Goal: Information Seeking & Learning: Learn about a topic

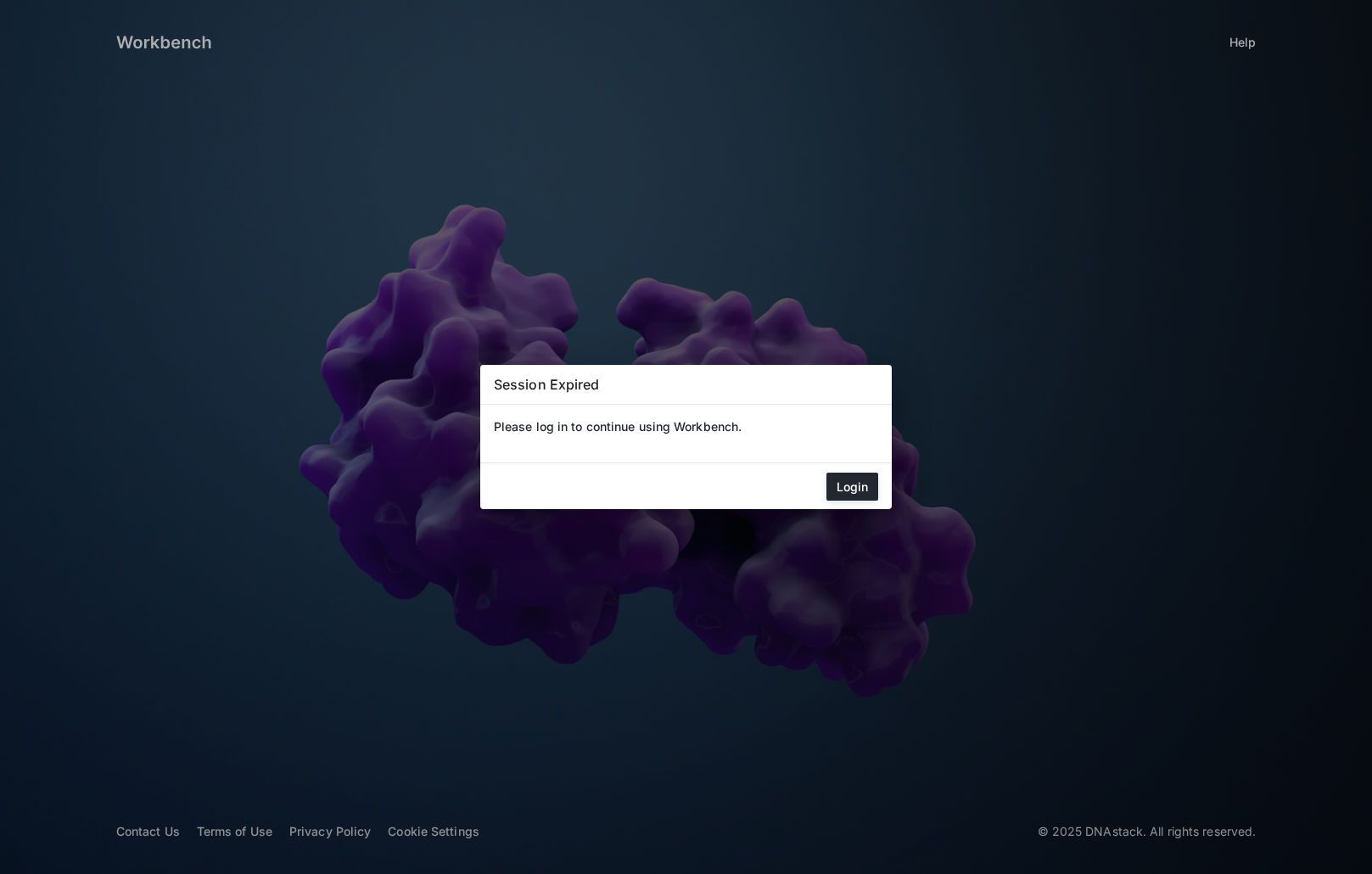
click at [854, 492] on button "Login" at bounding box center [852, 487] width 52 height 28
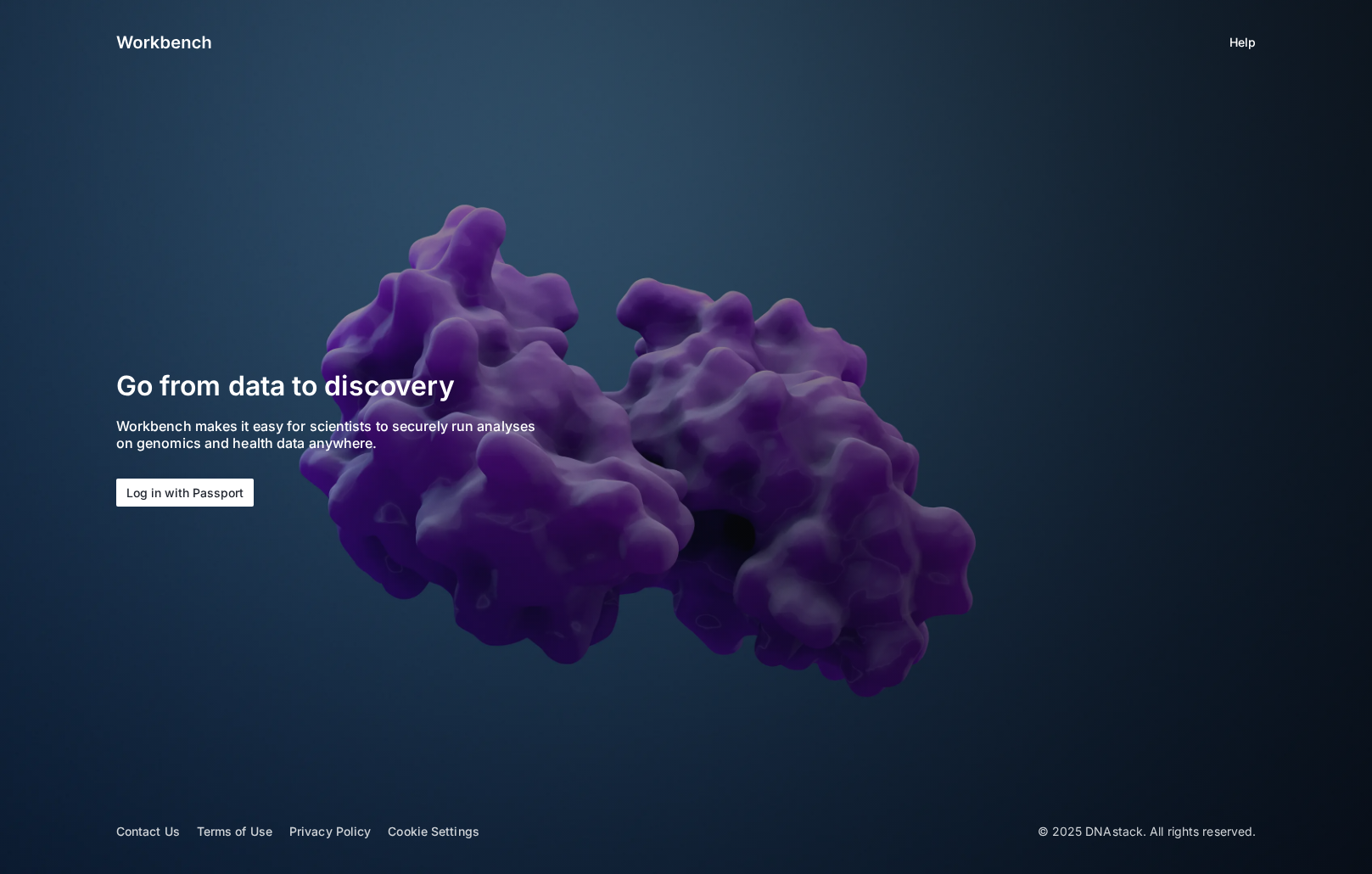
click at [167, 487] on button "Log in with Passport" at bounding box center [185, 492] width 137 height 28
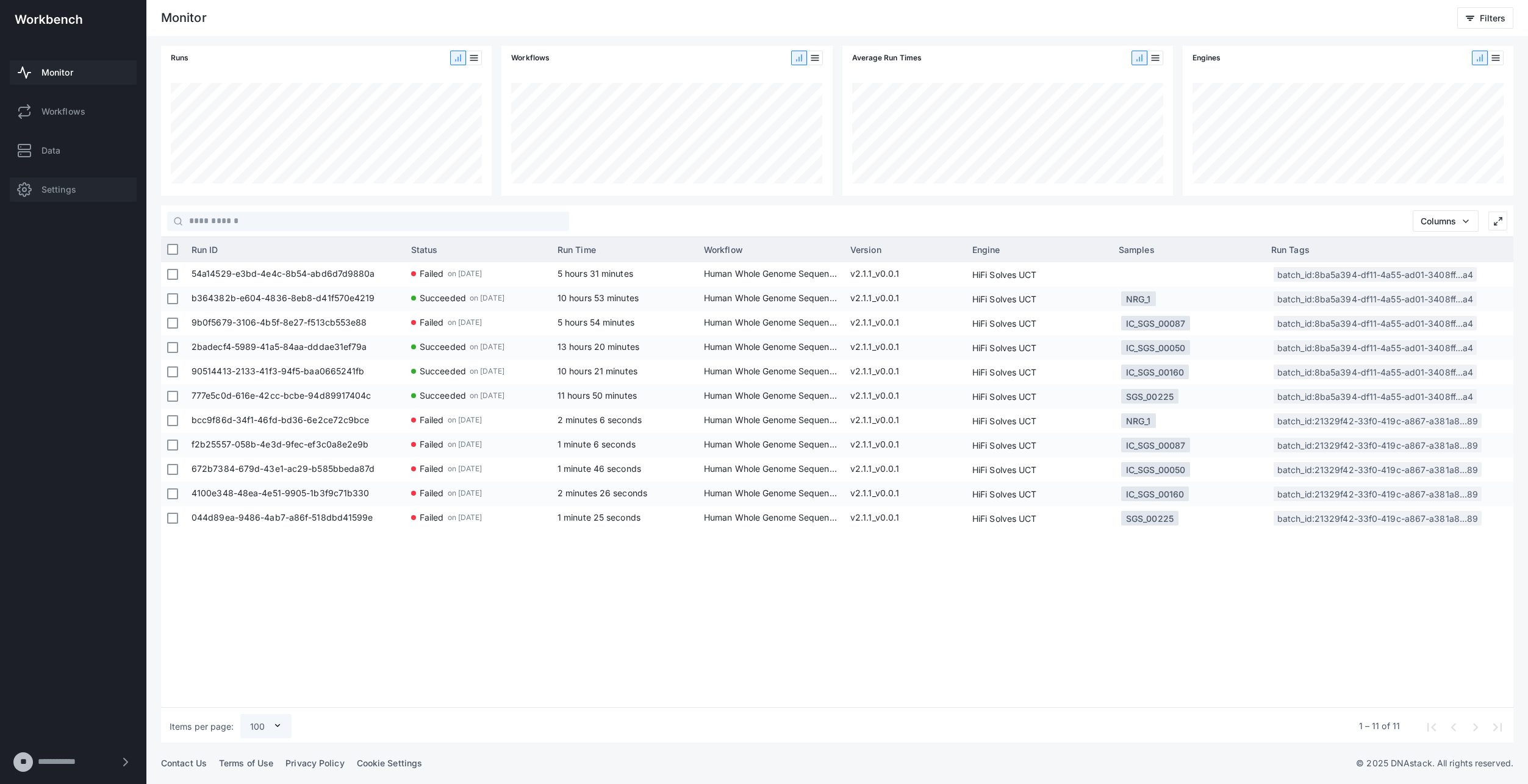
click at [61, 188] on span "Settings" at bounding box center [59, 189] width 35 height 12
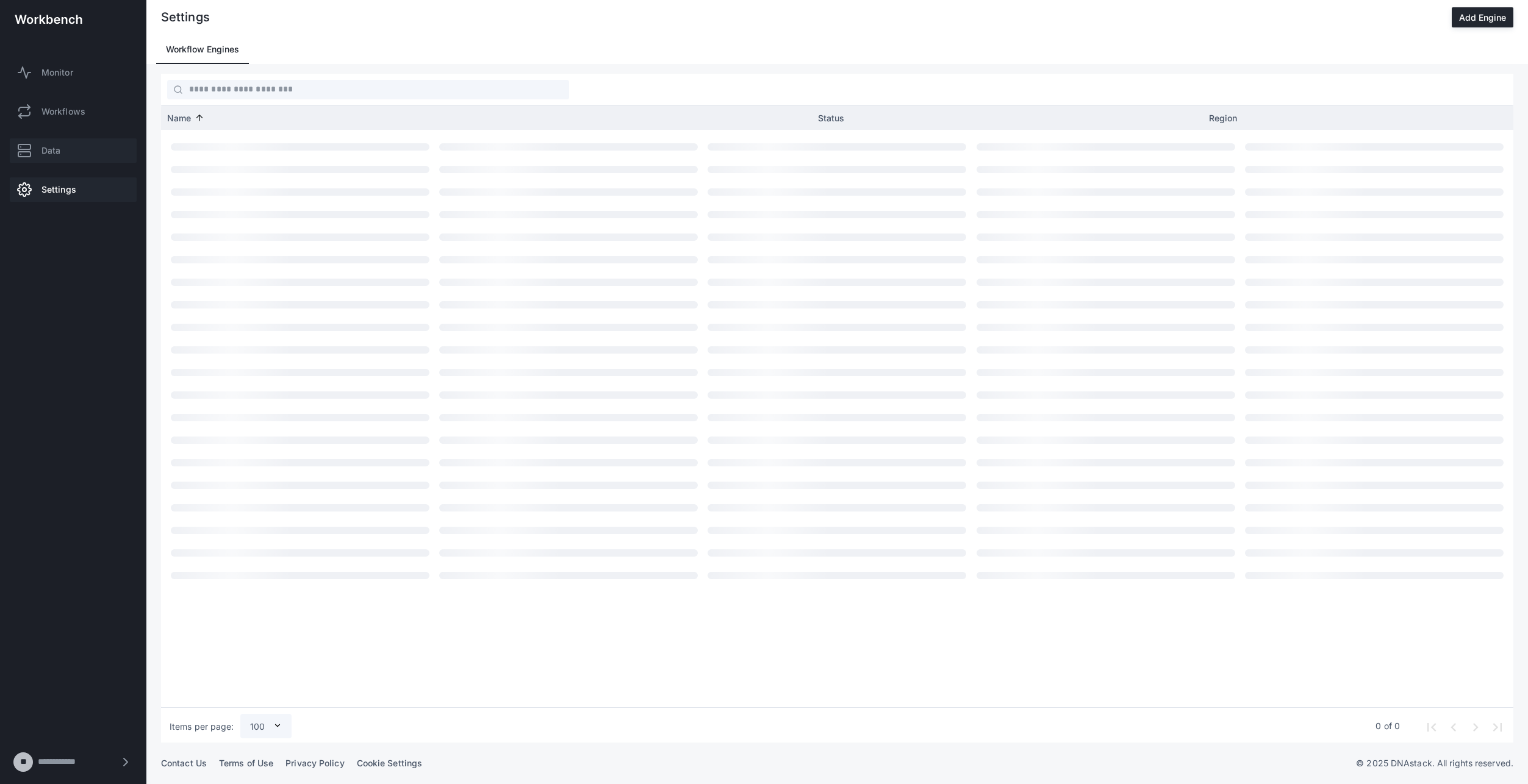
click at [97, 156] on link "Data" at bounding box center [73, 150] width 127 height 25
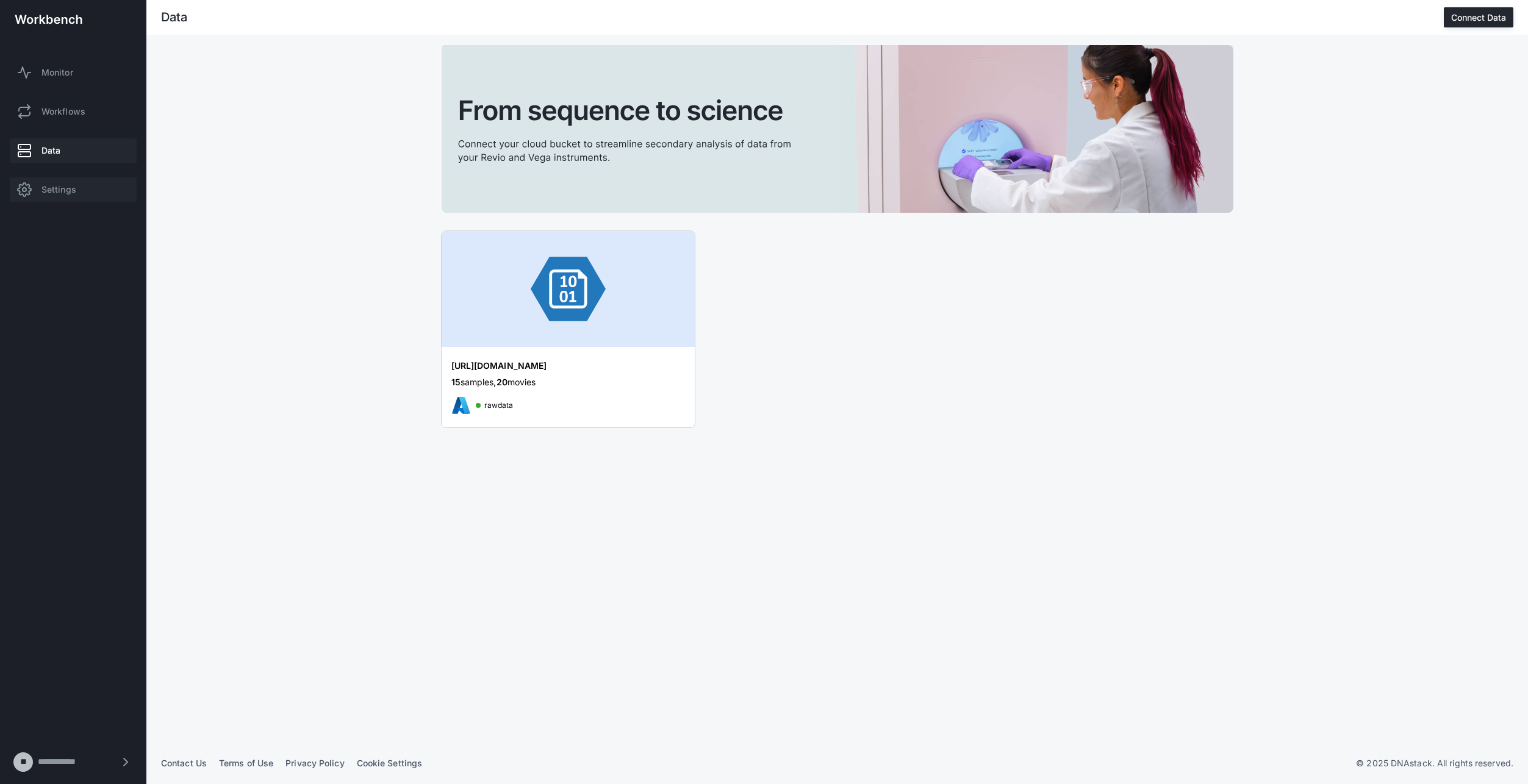
click at [85, 188] on link "Settings" at bounding box center [73, 190] width 127 height 25
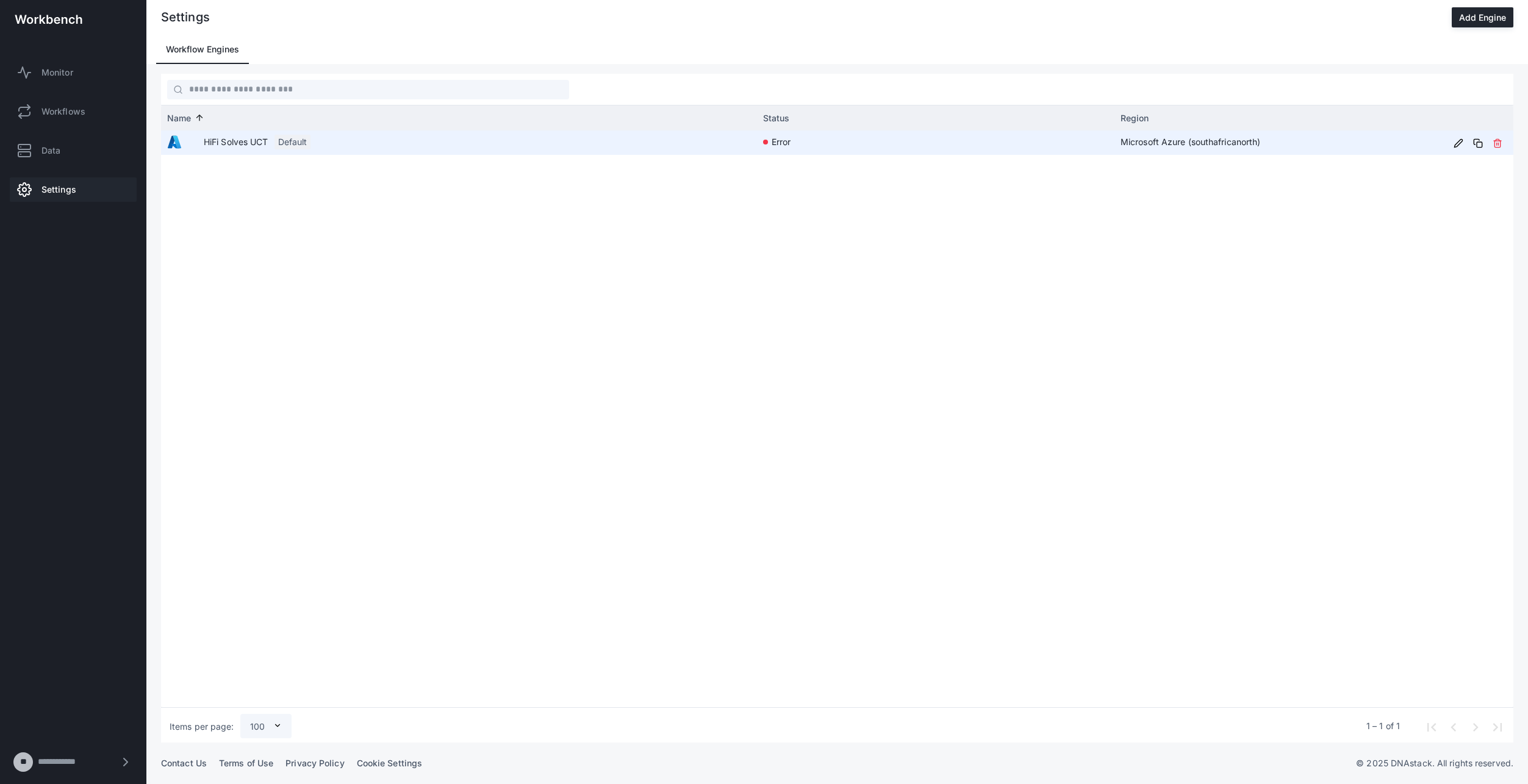
click at [935, 147] on app-engine-status-indicator "error" at bounding box center [935, 142] width 345 height 23
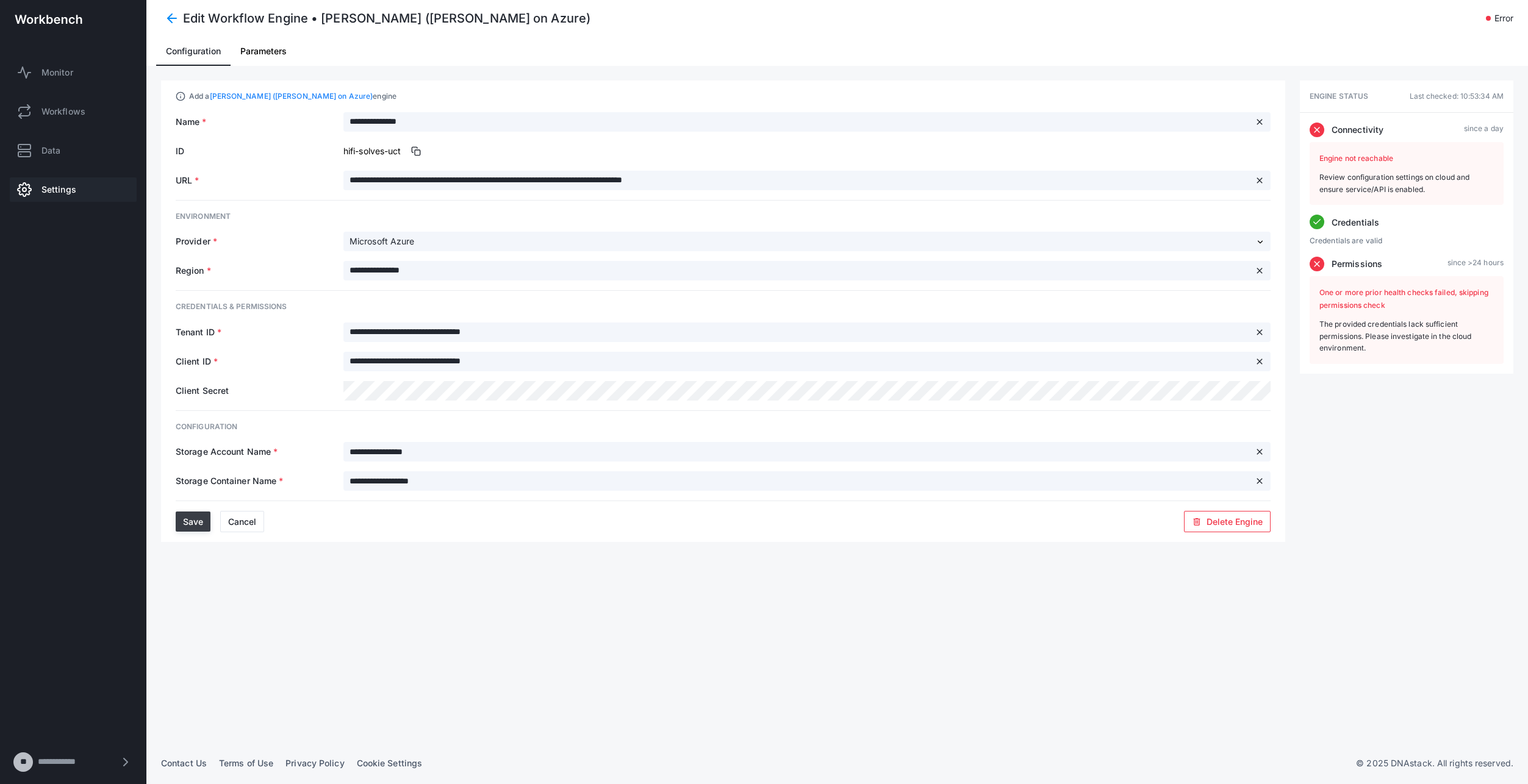
click at [195, 525] on span "Save" at bounding box center [193, 521] width 20 height 11
click at [71, 154] on link "Data" at bounding box center [73, 150] width 127 height 25
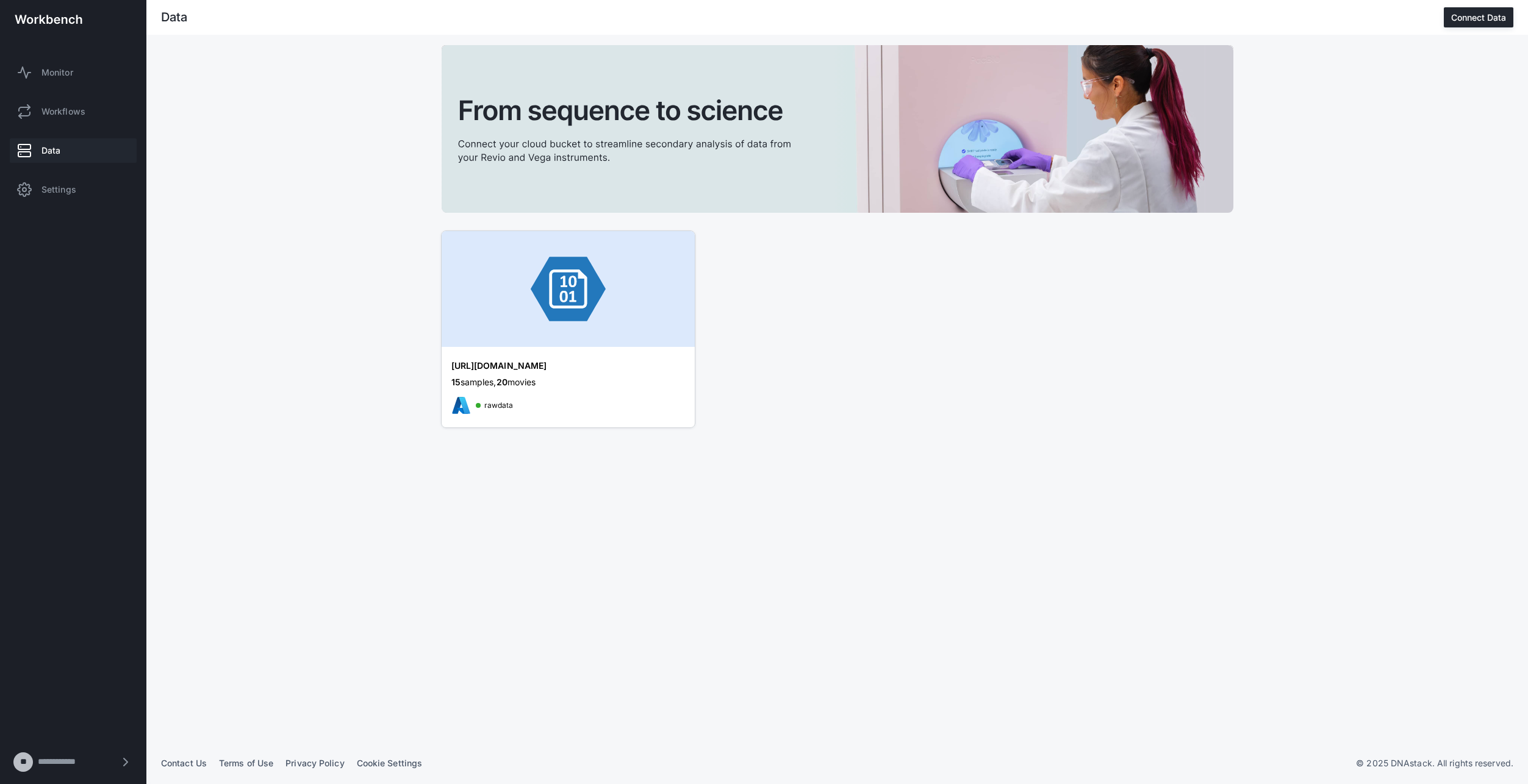
click at [560, 329] on img at bounding box center [568, 289] width 253 height 116
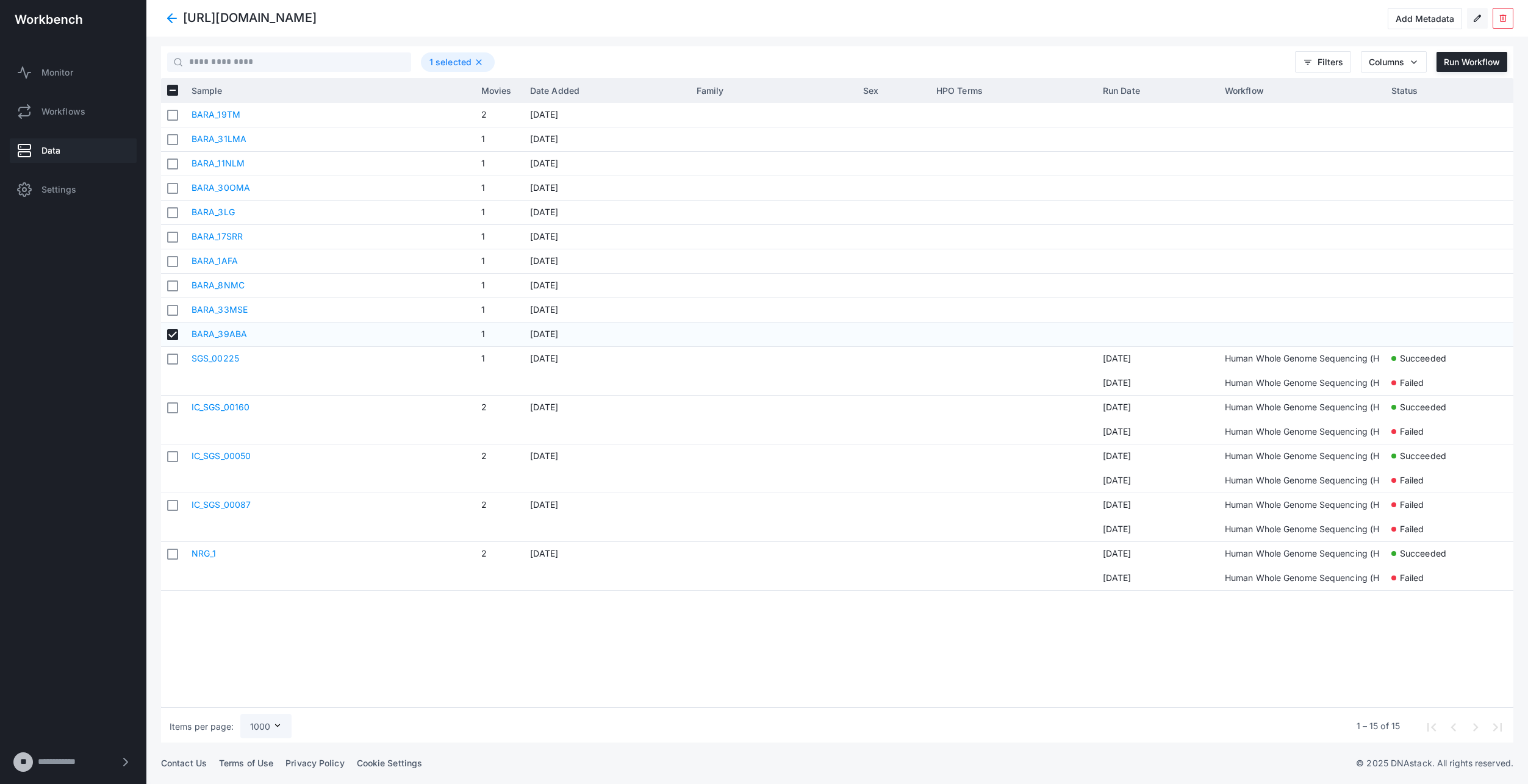
click at [1479, 16] on span "edit" at bounding box center [1477, 18] width 10 height 10
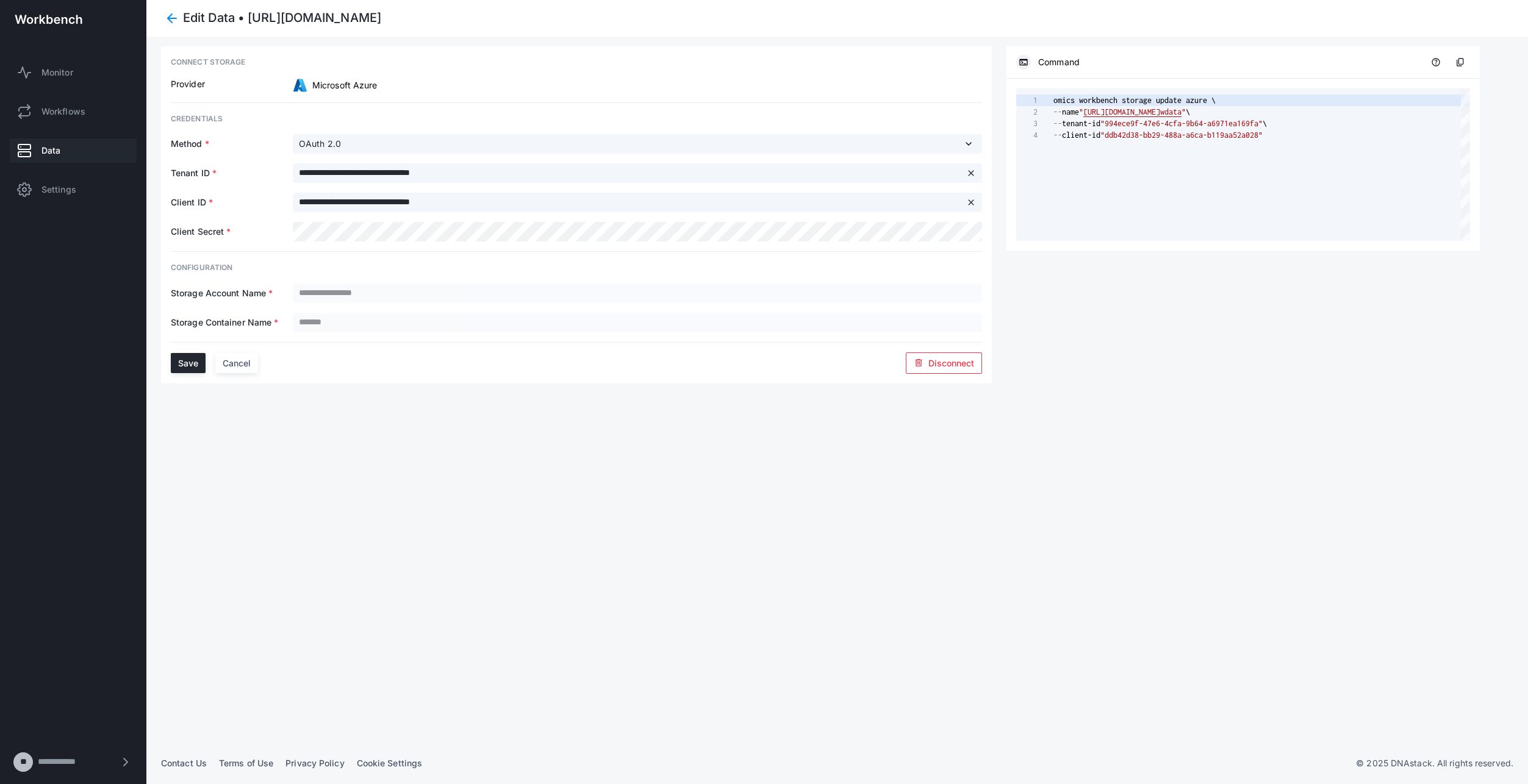
click at [171, 15] on span at bounding box center [171, 18] width 22 height 22
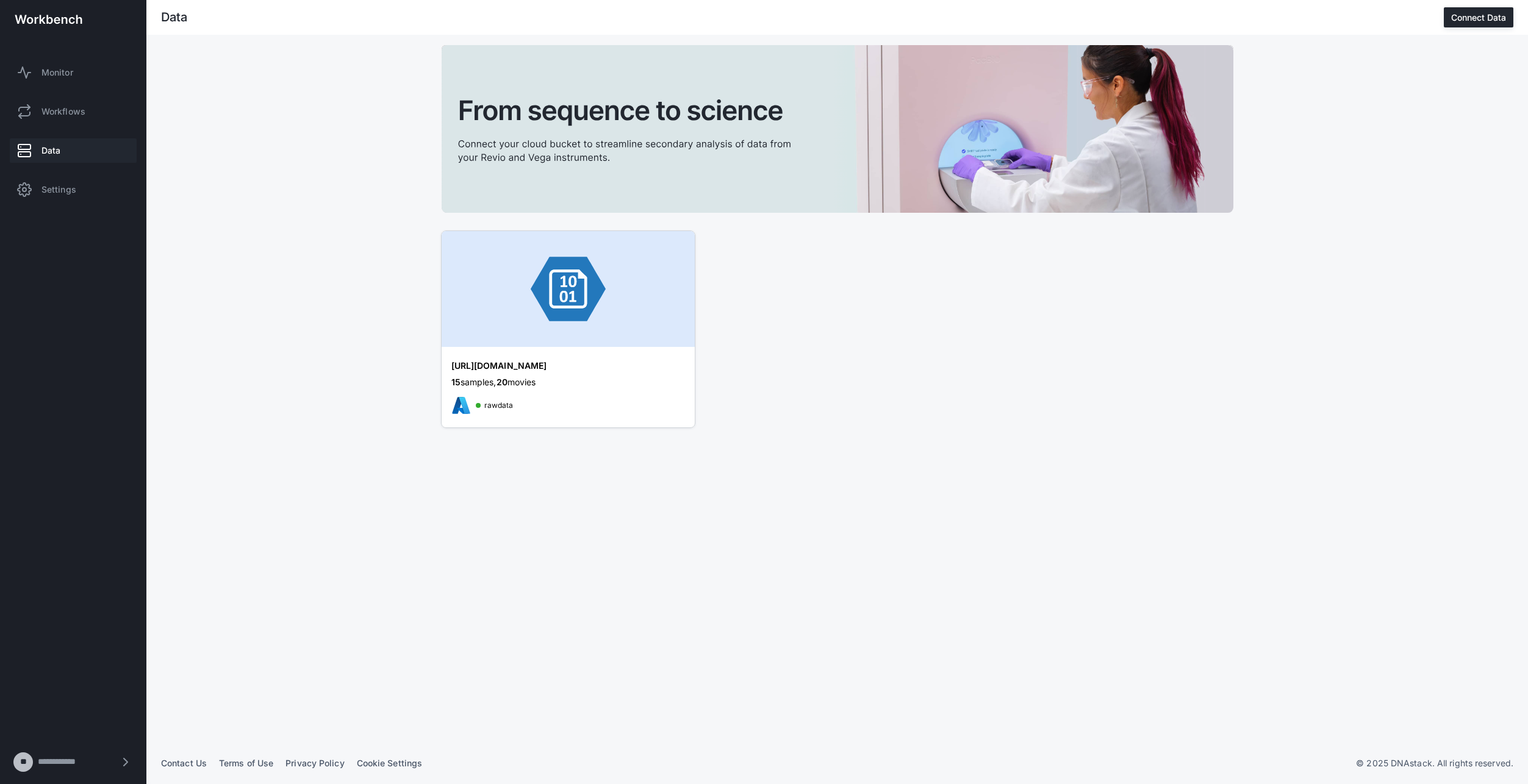
click at [548, 310] on img at bounding box center [568, 289] width 253 height 116
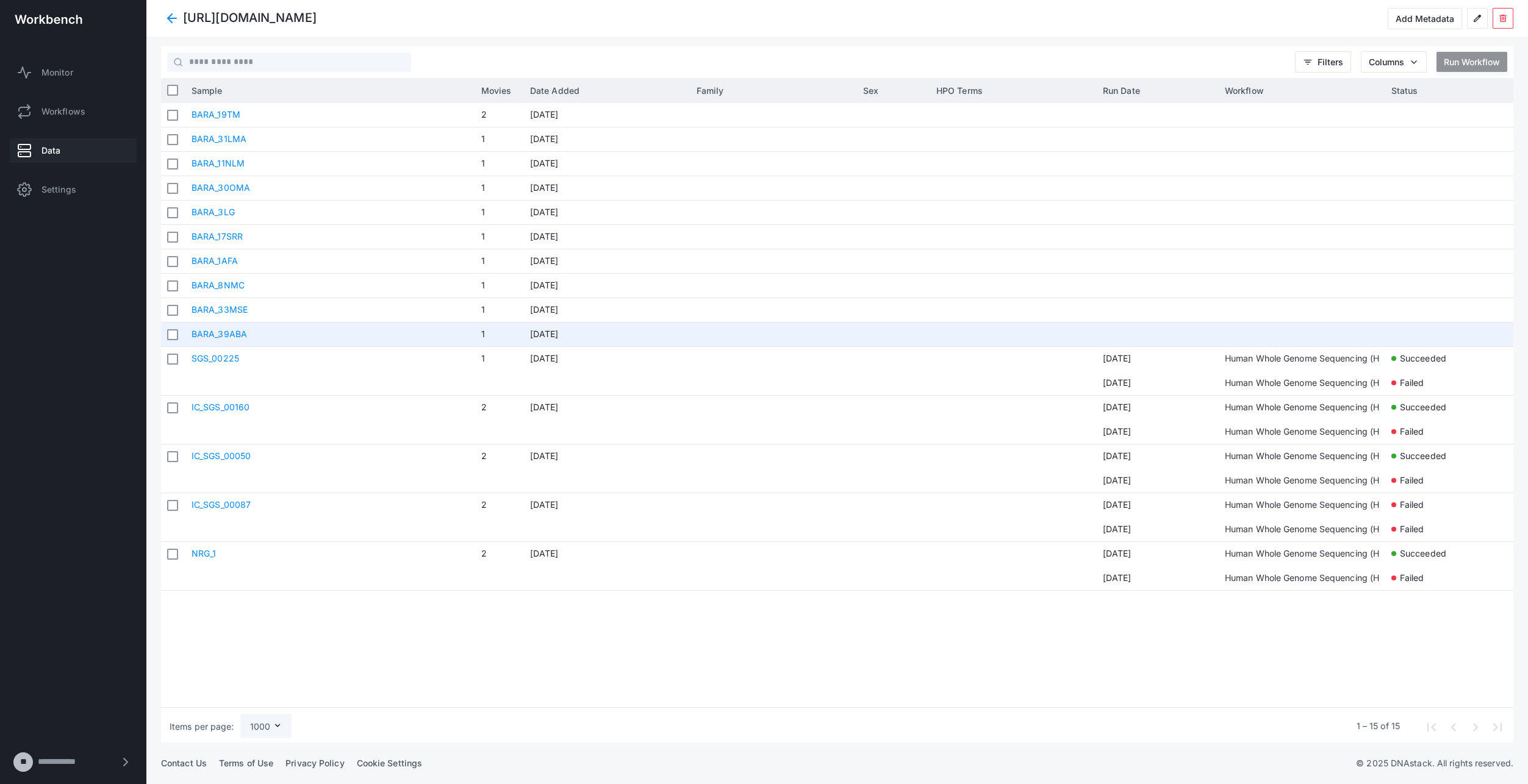
click at [231, 333] on link "BARA_39ABA" at bounding box center [219, 333] width 56 height 11
